Goal: Task Accomplishment & Management: Manage account settings

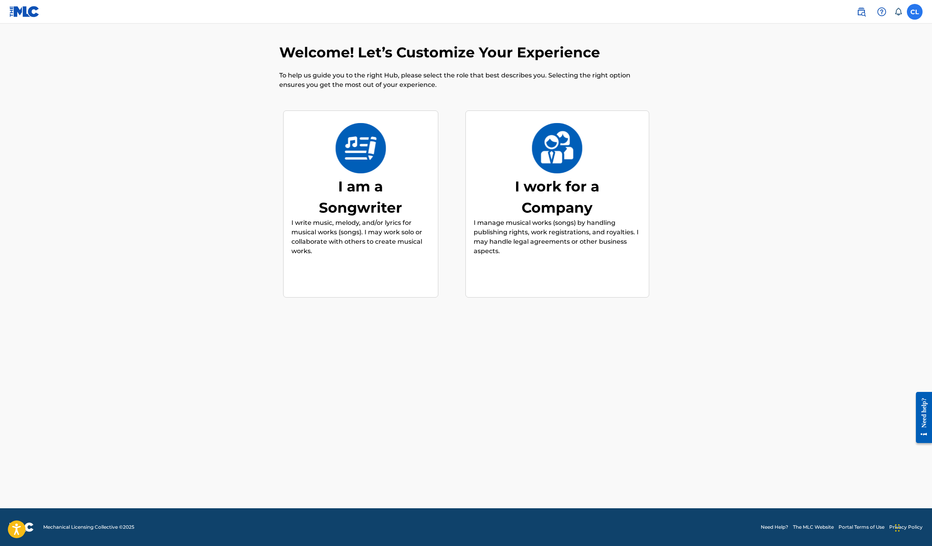
click at [913, 18] on label at bounding box center [915, 12] width 16 height 16
click at [915, 12] on input "CL [PERSON_NAME] [PERSON_NAME][EMAIL_ADDRESS][DOMAIN_NAME] Notification Prefere…" at bounding box center [915, 12] width 0 height 0
click at [839, 99] on link "Profile" at bounding box center [838, 97] width 16 height 7
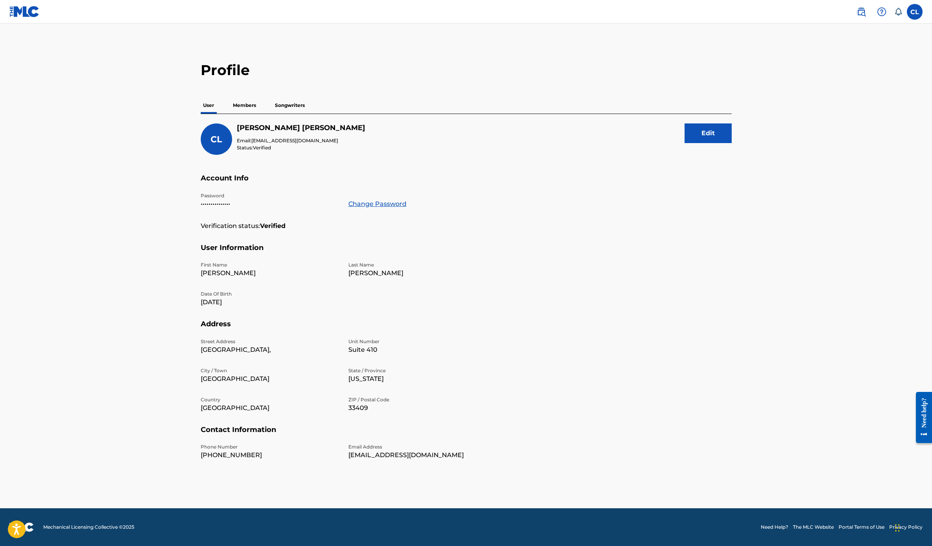
click at [39, 16] on img at bounding box center [24, 11] width 30 height 11
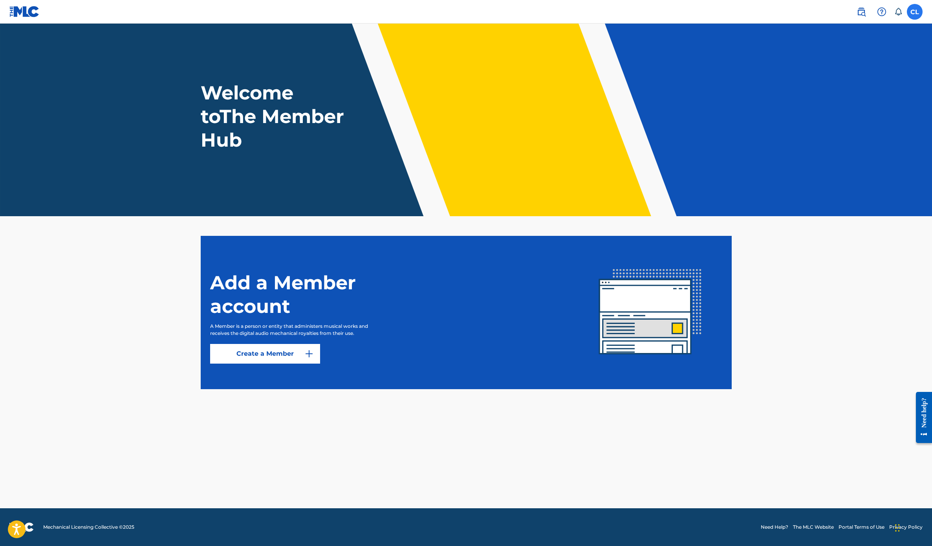
click at [907, 15] on label at bounding box center [915, 12] width 16 height 16
click at [915, 12] on input "CL [PERSON_NAME] [PERSON_NAME][EMAIL_ADDRESS][DOMAIN_NAME] Notification Prefere…" at bounding box center [915, 12] width 0 height 0
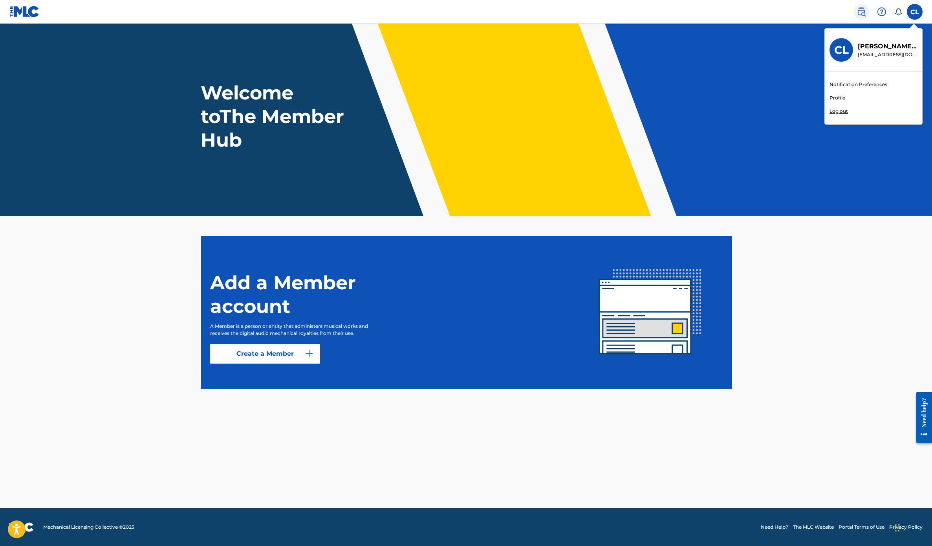
click at [862, 12] on img at bounding box center [861, 11] width 9 height 9
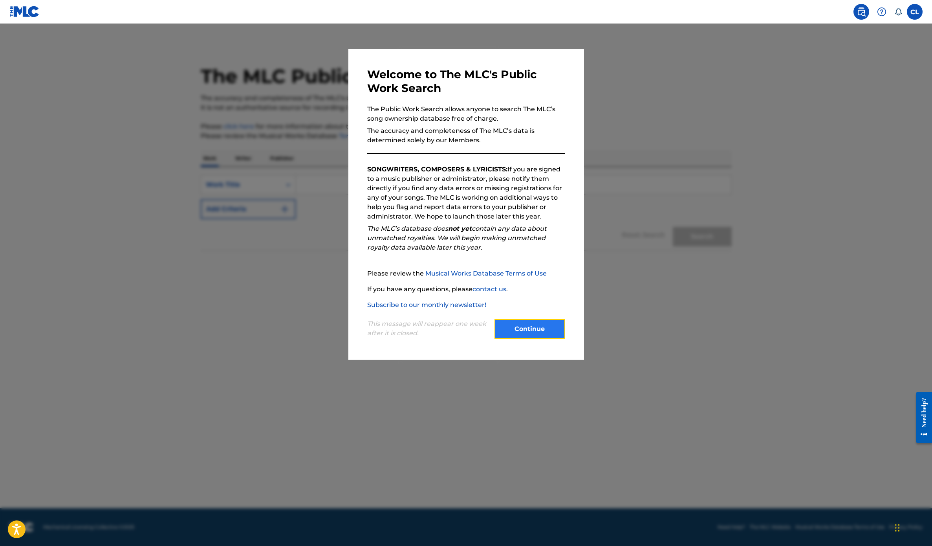
click at [541, 333] on button "Continue" at bounding box center [530, 329] width 71 height 20
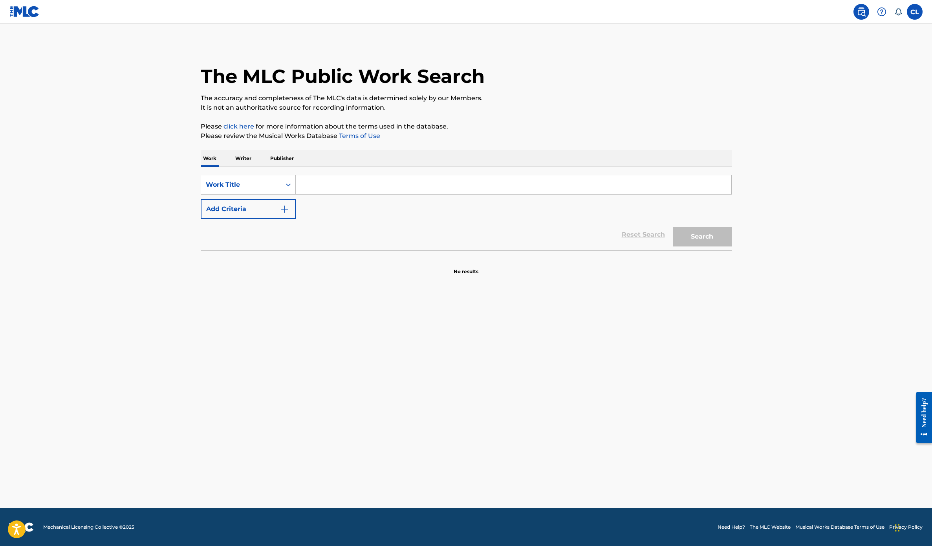
click at [896, 11] on icon at bounding box center [898, 12] width 8 height 8
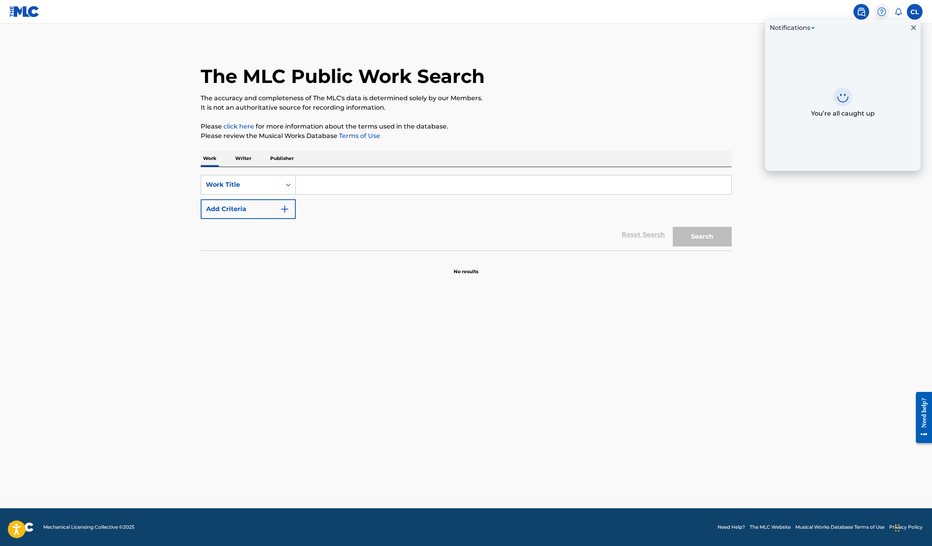
click at [884, 12] on img at bounding box center [881, 11] width 9 height 9
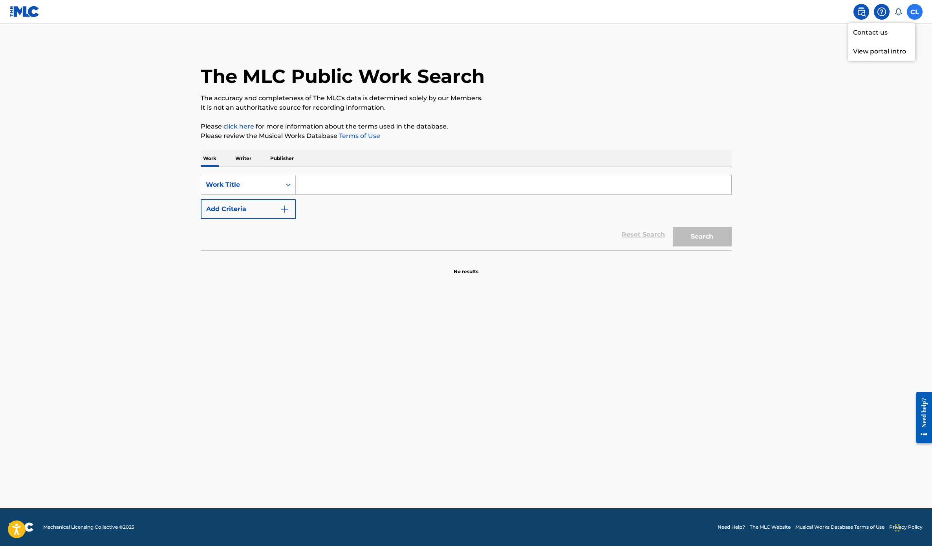
click at [922, 12] on label at bounding box center [915, 12] width 16 height 16
click at [915, 12] on input "CL [PERSON_NAME] [PERSON_NAME][EMAIL_ADDRESS][DOMAIN_NAME] Notification Prefere…" at bounding box center [915, 12] width 0 height 0
click at [895, 48] on p "[PERSON_NAME]" at bounding box center [888, 46] width 60 height 9
click at [915, 12] on input "CL [PERSON_NAME] [PERSON_NAME][EMAIL_ADDRESS][DOMAIN_NAME] Notification Prefere…" at bounding box center [915, 12] width 0 height 0
click at [826, 48] on div "CL [PERSON_NAME] [PERSON_NAME][EMAIL_ADDRESS][DOMAIN_NAME]" at bounding box center [873, 50] width 97 height 43
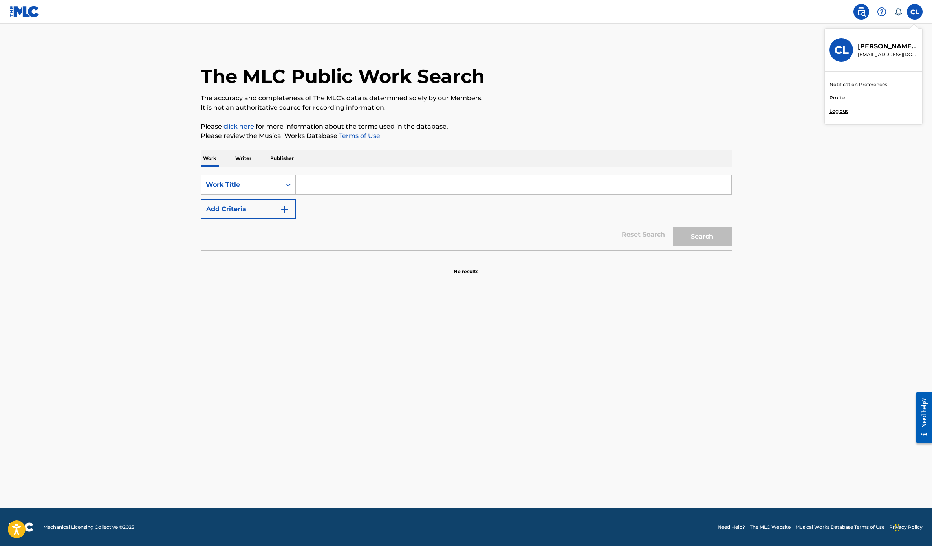
click at [915, 12] on input "CL [PERSON_NAME] [PERSON_NAME][EMAIL_ADDRESS][DOMAIN_NAME] Notification Prefere…" at bounding box center [915, 12] width 0 height 0
click at [678, 98] on p "The accuracy and completeness of The MLC's data is determined solely by our Mem…" at bounding box center [466, 97] width 531 height 9
click at [908, 15] on label at bounding box center [915, 12] width 16 height 16
click at [915, 12] on input "CL [PERSON_NAME] [PERSON_NAME][EMAIL_ADDRESS][DOMAIN_NAME] Notification Prefere…" at bounding box center [915, 12] width 0 height 0
click at [838, 101] on link "Profile" at bounding box center [838, 97] width 16 height 7
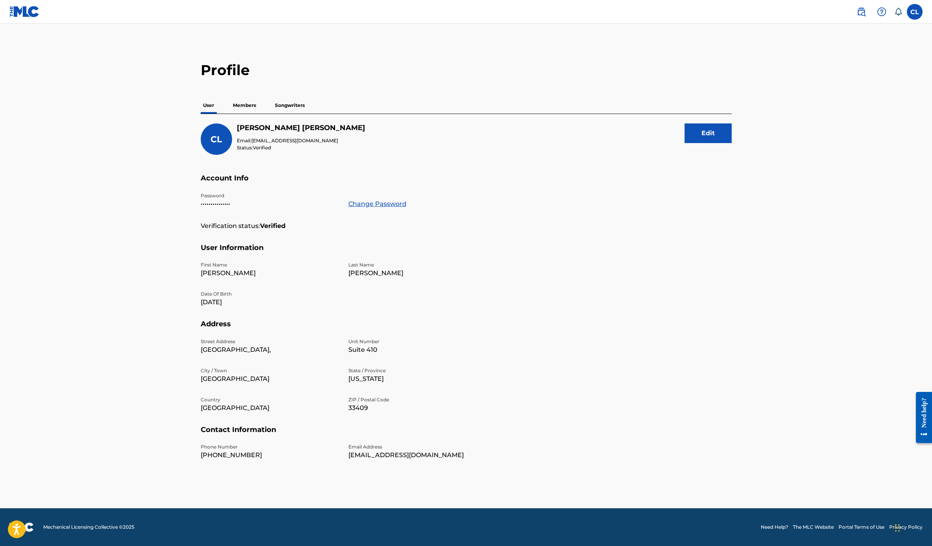
click at [249, 106] on p "Members" at bounding box center [245, 105] width 28 height 16
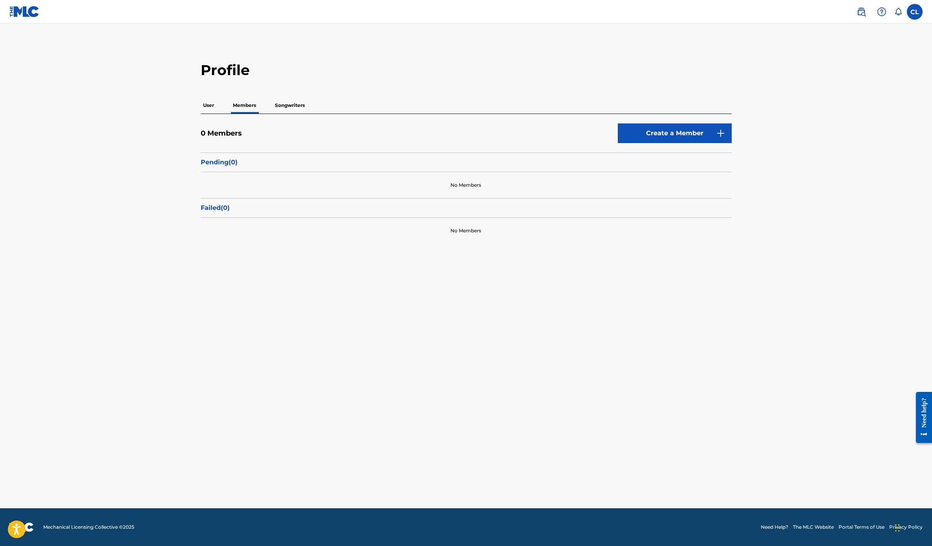
click at [284, 108] on p "Songwriters" at bounding box center [290, 105] width 35 height 16
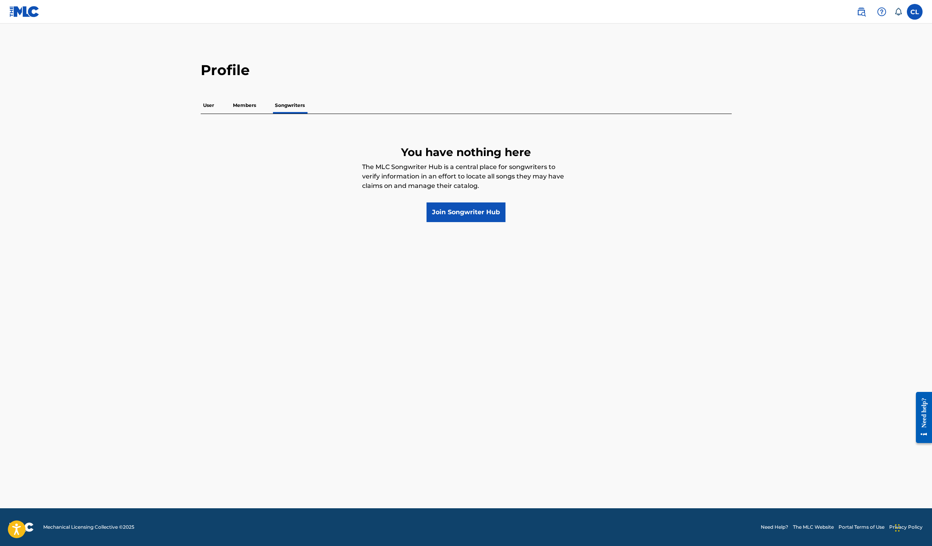
click at [210, 106] on p "User" at bounding box center [209, 105] width 16 height 16
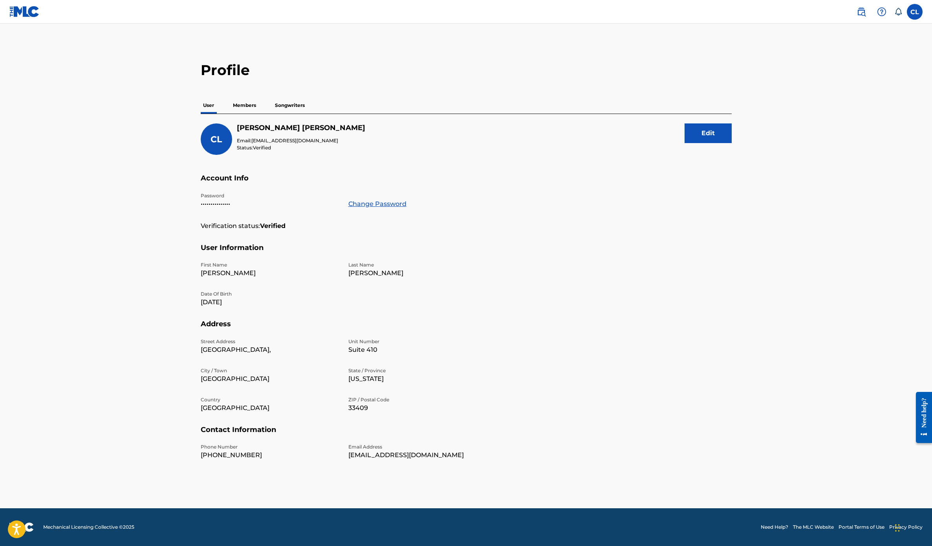
click at [32, 13] on img at bounding box center [24, 11] width 30 height 11
